Goal: Go to known website: Go to known website

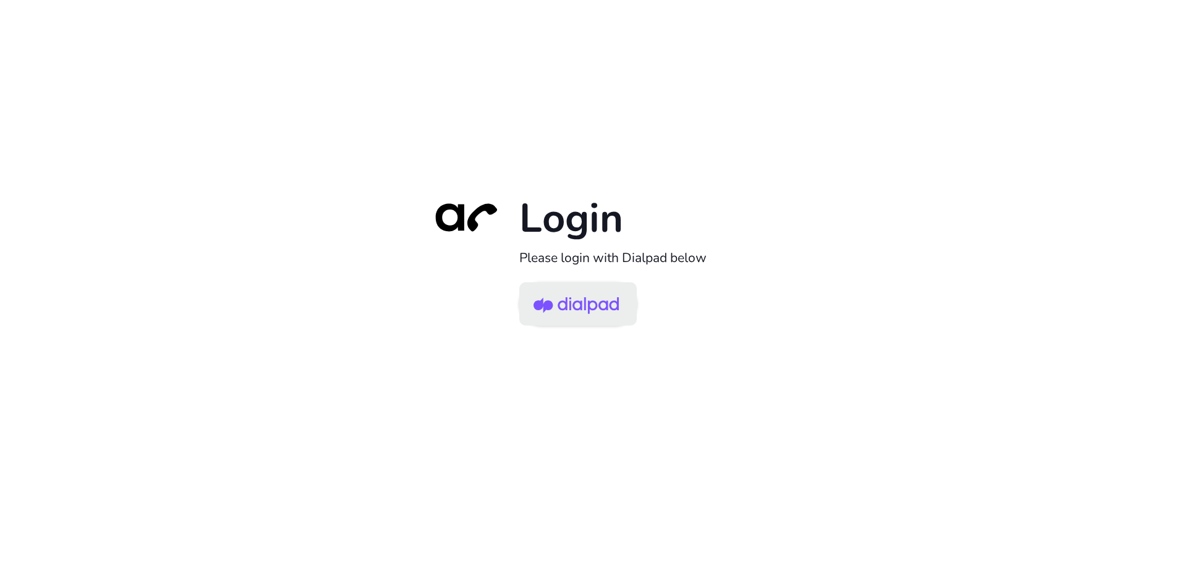
click at [563, 309] on img at bounding box center [576, 305] width 85 height 40
click at [610, 305] on img at bounding box center [576, 305] width 85 height 40
click at [596, 296] on img at bounding box center [576, 305] width 85 height 40
click at [586, 302] on img at bounding box center [576, 305] width 85 height 40
click at [612, 299] on img at bounding box center [576, 305] width 85 height 40
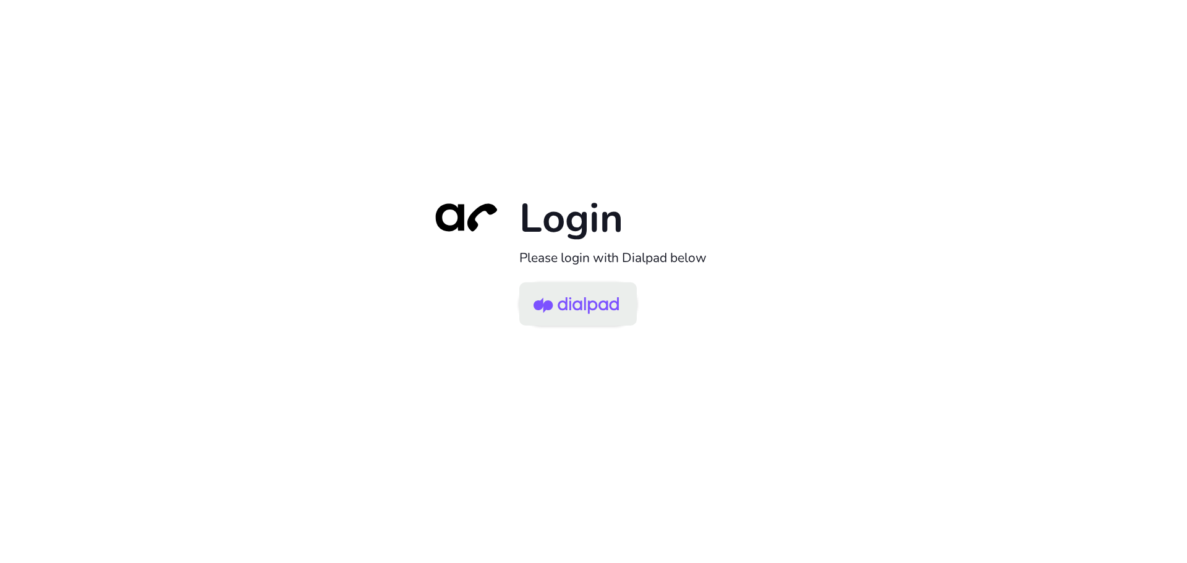
click at [606, 312] on img at bounding box center [576, 305] width 85 height 40
